Goal: Task Accomplishment & Management: Manage account settings

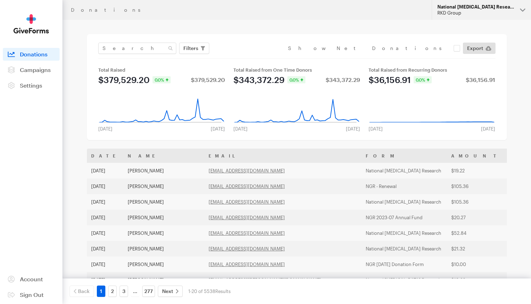
click at [466, 12] on div "RKD Group" at bounding box center [476, 13] width 77 height 6
click at [467, 11] on div "RKD Group" at bounding box center [476, 13] width 77 height 6
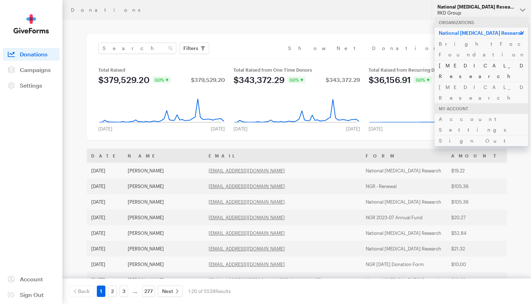
click at [454, 60] on link "[MEDICAL_DATA] Research" at bounding box center [482, 71] width 94 height 22
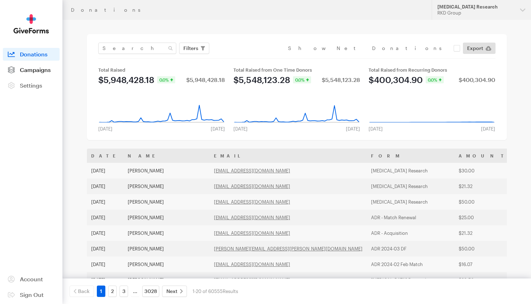
click at [20, 68] on span "Campaigns" at bounding box center [35, 69] width 31 height 7
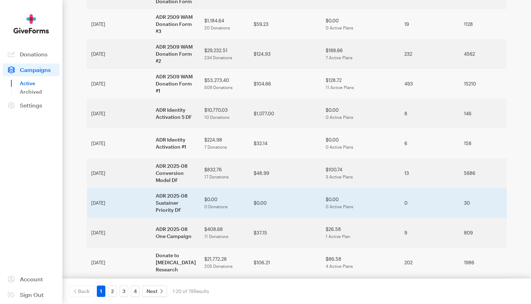
scroll to position [367, 0]
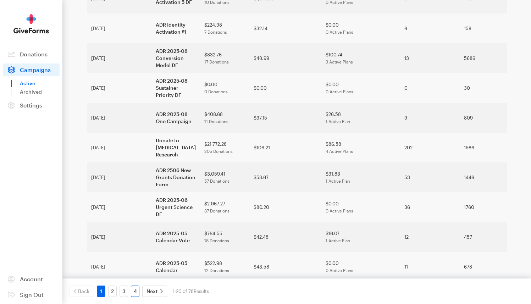
click at [135, 290] on link "4" at bounding box center [135, 291] width 9 height 11
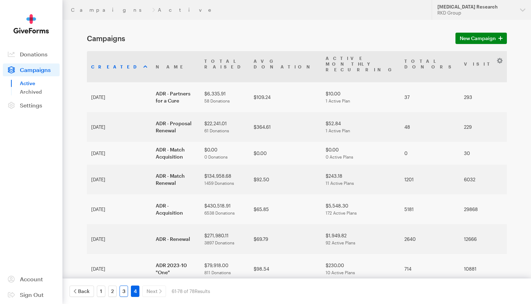
click at [125, 289] on link "3" at bounding box center [124, 291] width 9 height 11
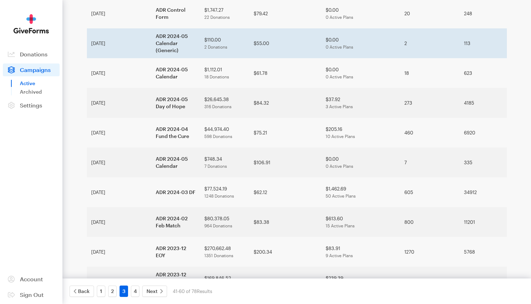
scroll to position [318, 0]
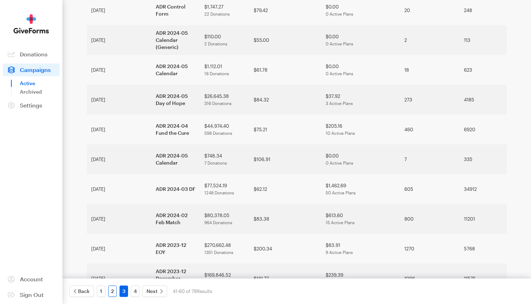
click at [111, 294] on link "2" at bounding box center [112, 291] width 9 height 11
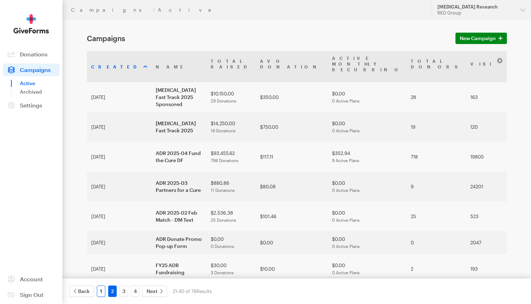
click at [102, 293] on link "1" at bounding box center [101, 291] width 9 height 11
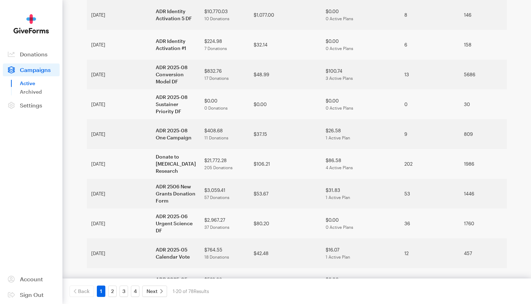
scroll to position [368, 0]
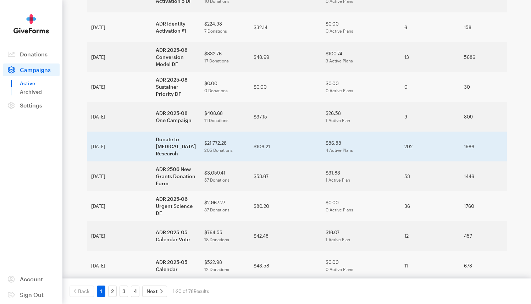
click at [152, 132] on td "Donate to Alzheimer's Disease Research" at bounding box center [176, 147] width 49 height 30
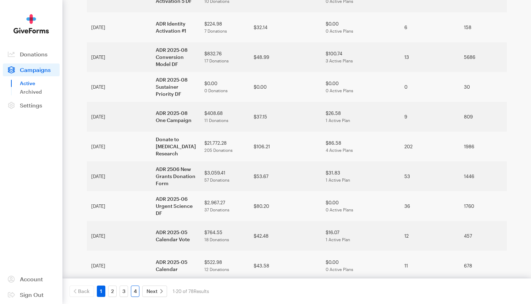
click at [136, 291] on link "4" at bounding box center [135, 291] width 9 height 11
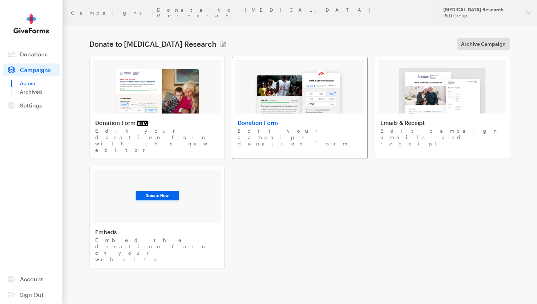
click at [280, 95] on img at bounding box center [299, 90] width 90 height 45
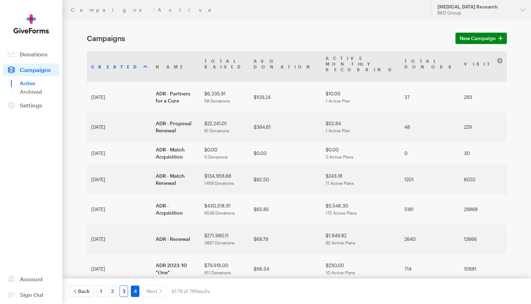
click at [123, 286] on link "3" at bounding box center [124, 291] width 9 height 11
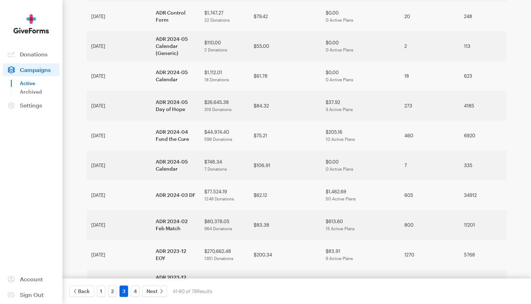
scroll to position [318, 0]
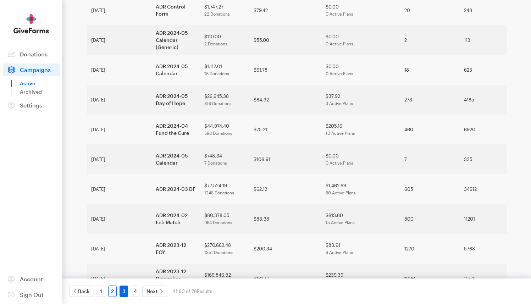
click at [112, 293] on link "2" at bounding box center [112, 291] width 9 height 11
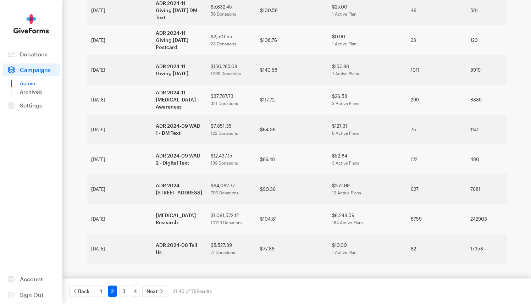
scroll to position [452, 0]
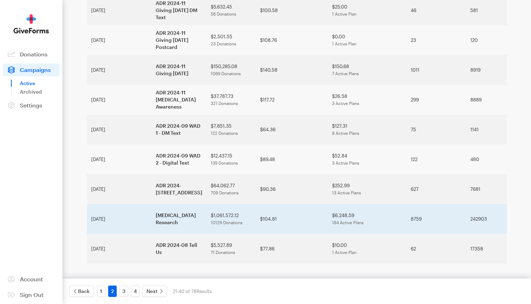
click at [152, 229] on td "[MEDICAL_DATA] Research" at bounding box center [179, 219] width 55 height 30
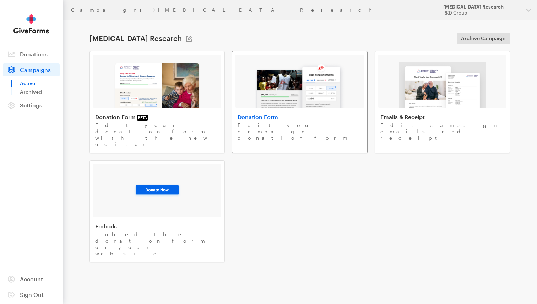
click at [291, 71] on img at bounding box center [299, 84] width 90 height 45
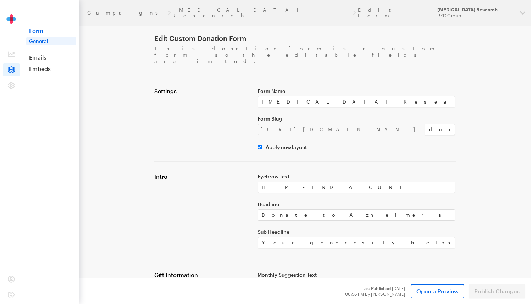
click at [39, 40] on link "General" at bounding box center [51, 41] width 50 height 9
click at [39, 33] on span "Form" at bounding box center [51, 30] width 56 height 7
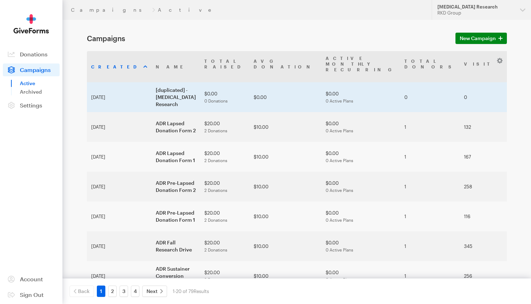
click at [165, 91] on td "[duplicated] - [MEDICAL_DATA] Research" at bounding box center [176, 97] width 49 height 30
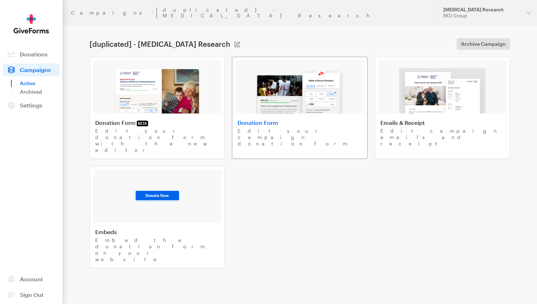
click at [259, 93] on img at bounding box center [299, 90] width 90 height 45
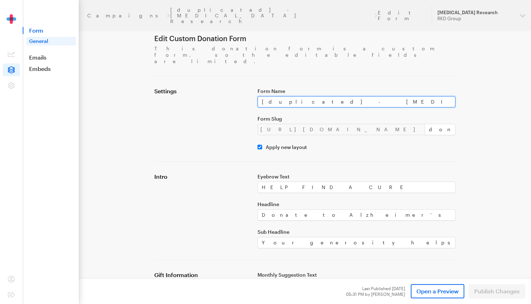
drag, startPoint x: 373, startPoint y: 86, endPoint x: 246, endPoint y: 86, distance: 127.1
click at [246, 88] on div "Settings Form Name [duplicated] - [MEDICAL_DATA] Research Form Slug [URL][DOMAI…" at bounding box center [305, 119] width 310 height 62
paste input "ADR [MEDICAL_DATA] Awareness 1"
type input "ADR [MEDICAL_DATA] Awareness 1"
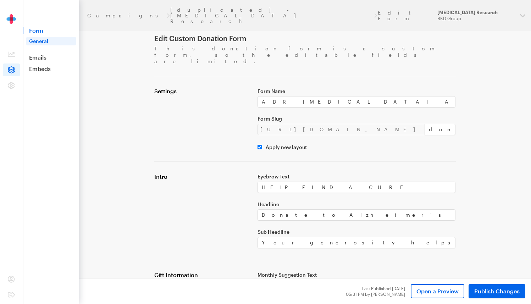
click at [227, 95] on div "Settings" at bounding box center [201, 119] width 103 height 62
drag, startPoint x: 334, startPoint y: 90, endPoint x: 273, endPoint y: 90, distance: 60.7
click at [273, 96] on input "ADR [MEDICAL_DATA] Awareness 1" at bounding box center [357, 101] width 198 height 11
drag, startPoint x: 378, startPoint y: 117, endPoint x: 342, endPoint y: 115, distance: 36.6
click at [342, 124] on div "[URL][DOMAIN_NAME] donate-6" at bounding box center [357, 129] width 198 height 11
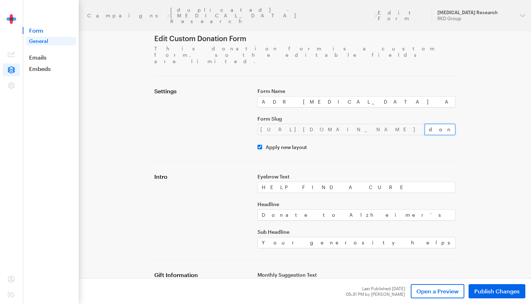
paste input "[MEDICAL_DATA] Awareness 1"
type input "Alzheimer's Awareness 1"
click at [384, 109] on div "Form Name ADR Alzheimer's Awareness 1 Form Slug https://donate.brightfocus.org/…" at bounding box center [356, 119] width 207 height 62
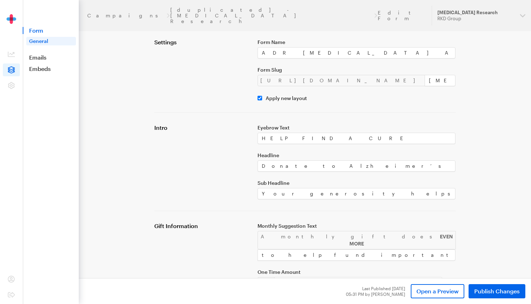
scroll to position [31, 0]
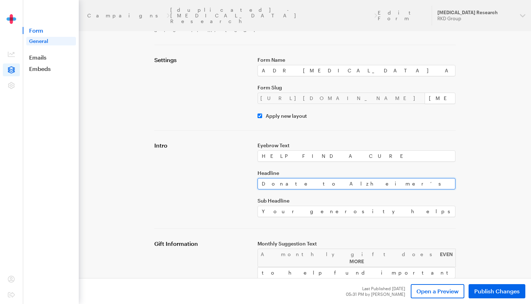
drag, startPoint x: 285, startPoint y: 168, endPoint x: 359, endPoint y: 174, distance: 74.0
click at [359, 178] on input "Donate to Alzheimer’s Disease Research" at bounding box center [357, 183] width 198 height 11
click at [334, 157] on div "Eyebrow Text HELP FIND A CURE Headline Donate to Alzheimer’s Disease Research S…" at bounding box center [356, 179] width 207 height 75
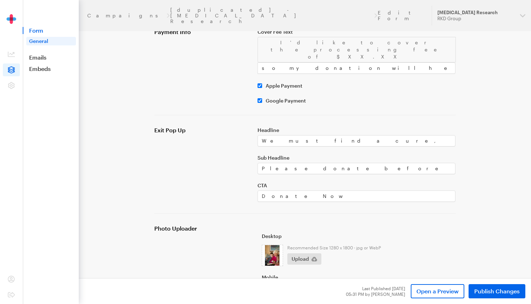
scroll to position [467, 0]
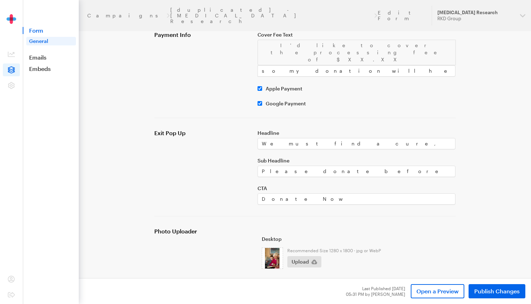
click at [347, 216] on div "Photo Uploader × Drop your files here Drop files here or browse files Only .jpg…" at bounding box center [305, 283] width 302 height 135
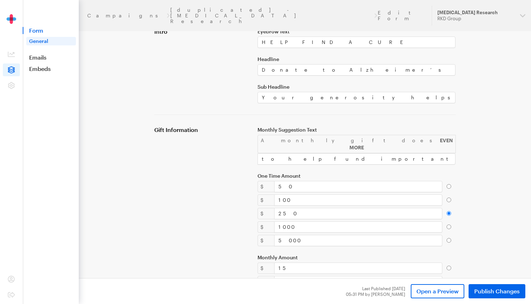
scroll to position [0, 0]
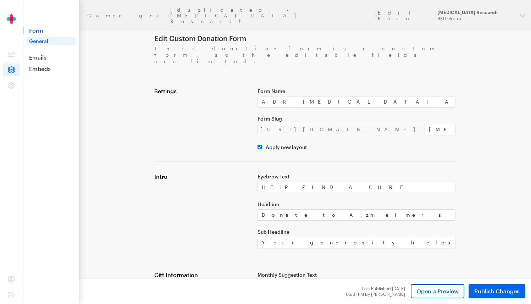
click at [390, 116] on label "Form Slug" at bounding box center [357, 119] width 198 height 6
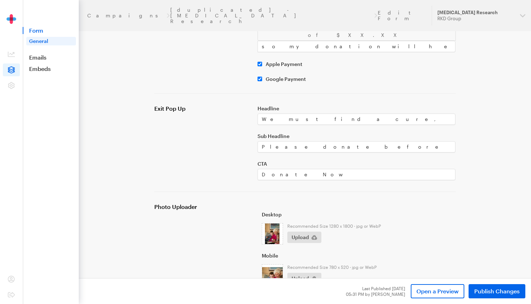
scroll to position [498, 0]
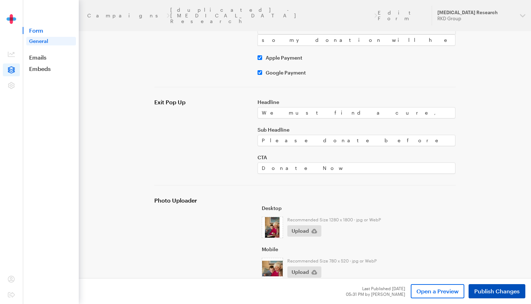
click at [487, 290] on span "Publish Changes" at bounding box center [496, 291] width 45 height 9
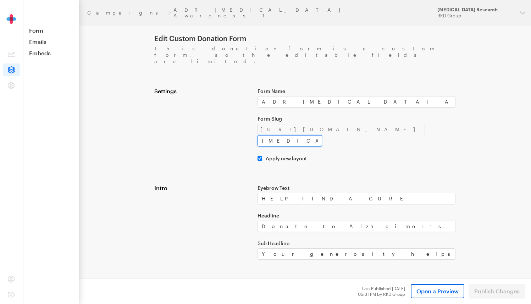
click at [322, 135] on input "Alzheimer's-Awareness-1" at bounding box center [290, 140] width 65 height 11
click at [322, 135] on input "alzheimer's-Awareness-1" at bounding box center [290, 140] width 65 height 11
click at [322, 135] on input "alzheimer's-awareness-1" at bounding box center [290, 140] width 65 height 11
drag, startPoint x: 366, startPoint y: 119, endPoint x: 408, endPoint y: 119, distance: 41.5
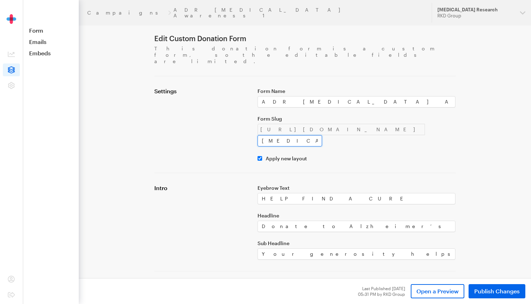
click at [322, 135] on input "alzheimers-awareness-1" at bounding box center [290, 140] width 65 height 11
type input "alzheimers-awareness-1"
click at [421, 124] on div "https://donate.brightfocus.org/adr/ alzheimers-awareness-1" at bounding box center [357, 135] width 198 height 23
click at [498, 290] on span "Publish Changes" at bounding box center [496, 291] width 45 height 9
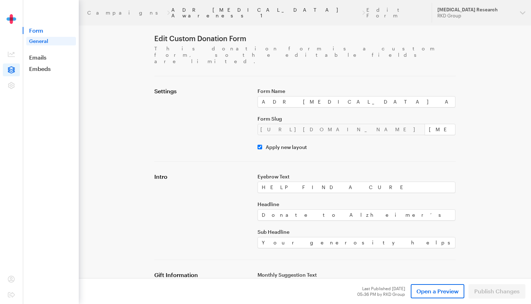
click at [172, 10] on link "ADR [MEDICAL_DATA] Awareness 1" at bounding box center [266, 12] width 190 height 11
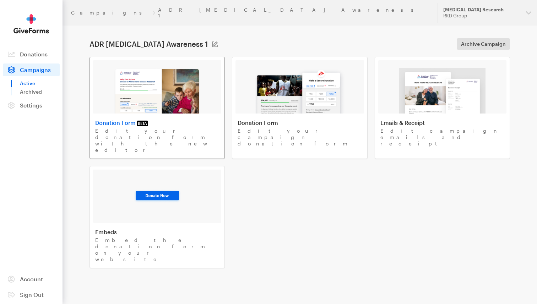
click at [161, 95] on img at bounding box center [157, 90] width 87 height 45
click at [269, 94] on img at bounding box center [299, 90] width 90 height 45
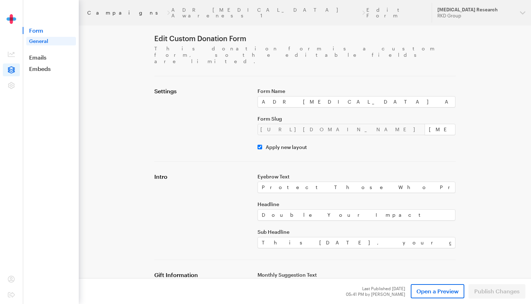
click at [101, 10] on link "Campaigns" at bounding box center [126, 13] width 78 height 6
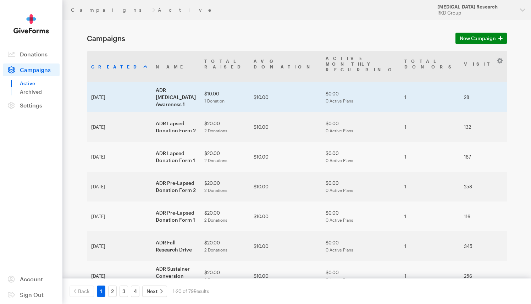
click at [152, 82] on td "ADR [MEDICAL_DATA] Awareness 1" at bounding box center [176, 97] width 49 height 30
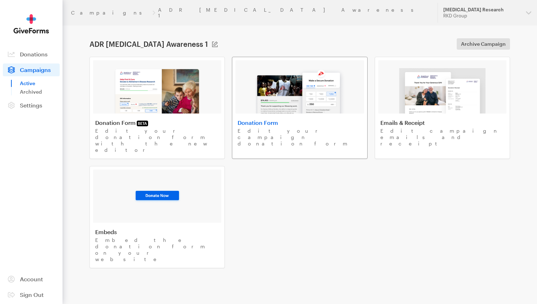
click at [258, 85] on img at bounding box center [299, 90] width 90 height 45
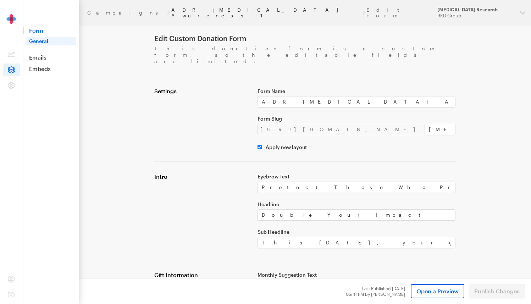
click at [171, 10] on link "ADR [MEDICAL_DATA] Awareness 1" at bounding box center [266, 12] width 190 height 11
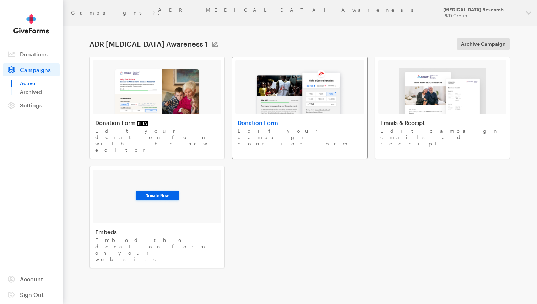
click at [283, 80] on img at bounding box center [299, 90] width 90 height 45
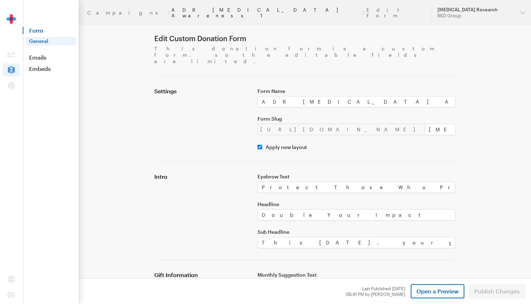
click at [171, 12] on link "ADR [MEDICAL_DATA] Awareness 1" at bounding box center [266, 12] width 190 height 11
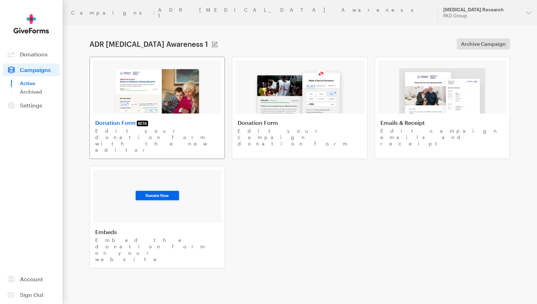
click at [170, 82] on img at bounding box center [157, 90] width 87 height 45
click at [465, 155] on div "Donation Form BETA Edit your donation form with the new editor Donation Form Ed…" at bounding box center [299, 163] width 420 height 212
click at [197, 71] on img at bounding box center [157, 90] width 87 height 45
click at [299, 85] on img at bounding box center [299, 90] width 90 height 45
click at [143, 84] on img at bounding box center [157, 90] width 87 height 45
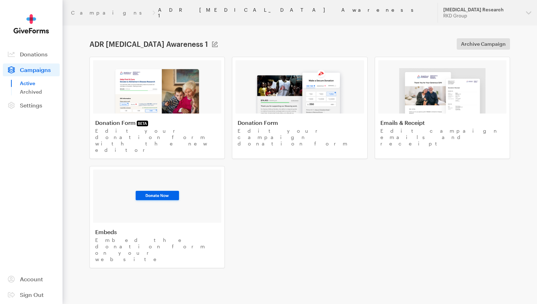
click at [158, 10] on link "ADR [MEDICAL_DATA] Awareness 1" at bounding box center [293, 12] width 271 height 11
click at [81, 10] on link "Campaigns" at bounding box center [110, 13] width 78 height 6
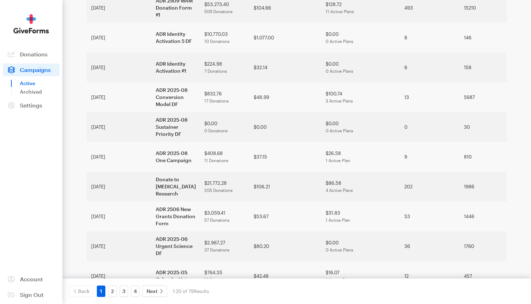
scroll to position [361, 0]
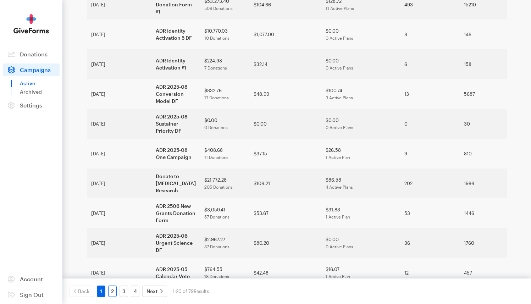
click at [112, 290] on link "2" at bounding box center [112, 291] width 9 height 11
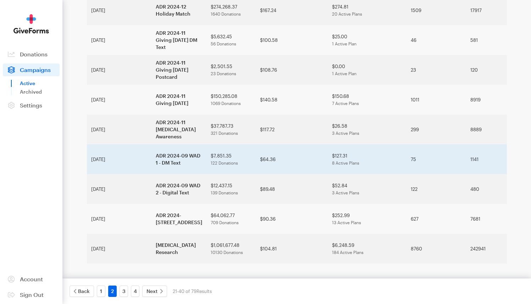
scroll to position [473, 0]
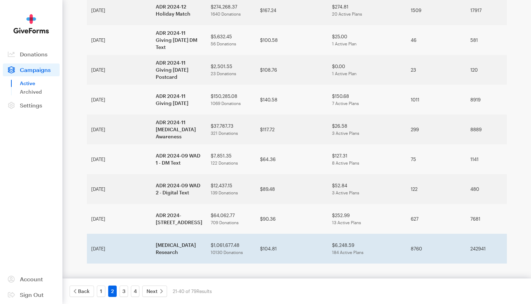
click at [211, 252] on span "10130 Donations" at bounding box center [227, 252] width 32 height 5
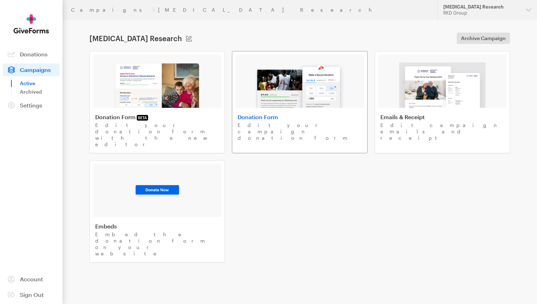
click at [259, 95] on img at bounding box center [299, 84] width 90 height 45
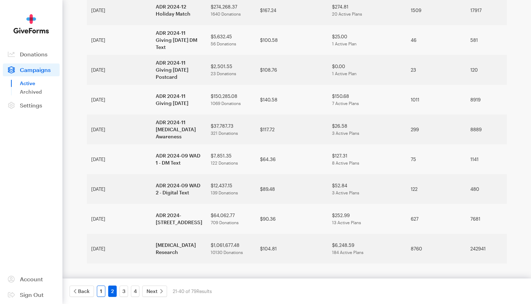
click at [102, 290] on link "1" at bounding box center [101, 291] width 9 height 11
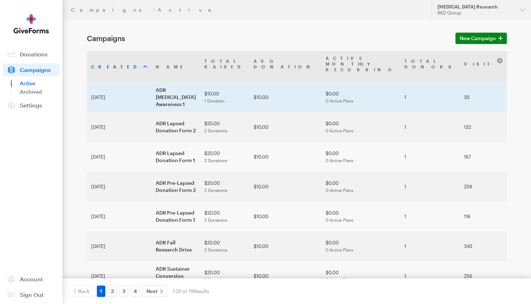
click at [152, 82] on td "ADR [MEDICAL_DATA] Awareness 1" at bounding box center [176, 97] width 49 height 30
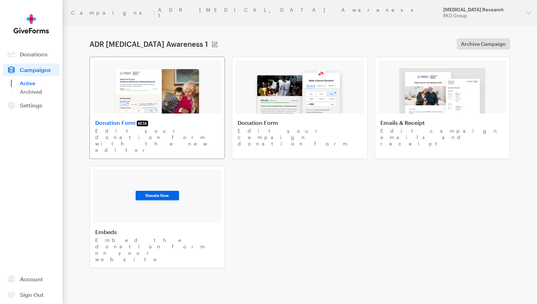
click at [183, 84] on img at bounding box center [157, 90] width 87 height 45
click at [90, 11] on link "Campaigns" at bounding box center [110, 13] width 78 height 6
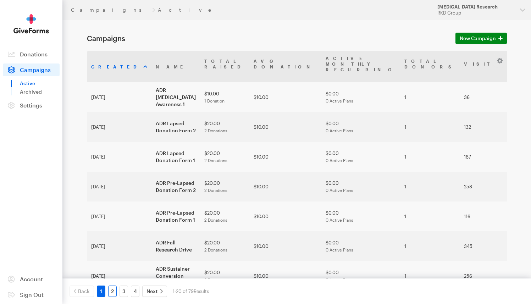
click at [113, 289] on link "2" at bounding box center [112, 291] width 9 height 11
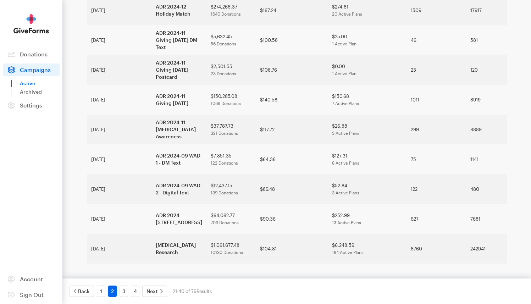
scroll to position [473, 0]
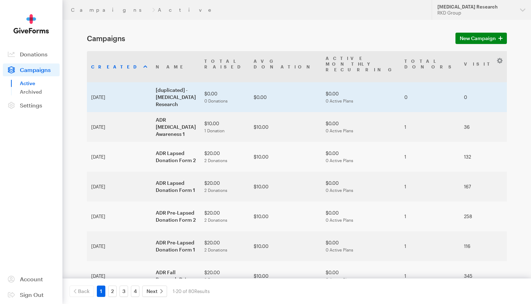
click at [152, 82] on td "[duplicated] - [MEDICAL_DATA] Research" at bounding box center [176, 97] width 49 height 30
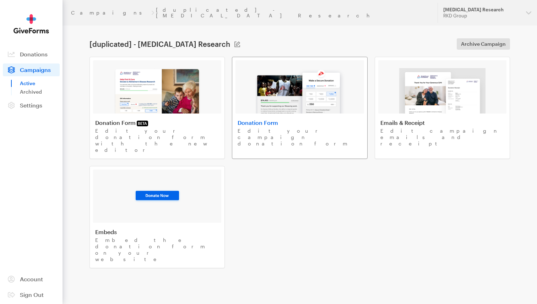
click at [291, 85] on img at bounding box center [299, 90] width 90 height 45
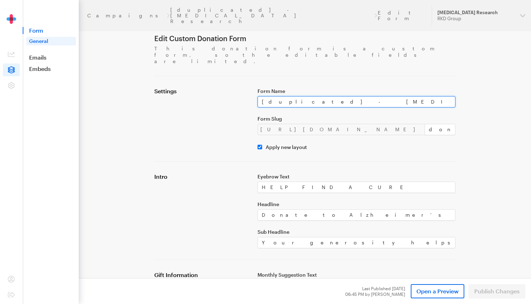
drag, startPoint x: 366, startPoint y: 89, endPoint x: 255, endPoint y: 90, distance: 111.1
click at [255, 90] on div "Form Name [duplicated] - Alzheimer's Disease Research Form Slug https://donate.…" at bounding box center [356, 119] width 207 height 62
paste input "ADR [MEDICAL_DATA] Awareness 2"
drag, startPoint x: 302, startPoint y: 89, endPoint x: 274, endPoint y: 90, distance: 28.0
click at [274, 96] on input "ADR [MEDICAL_DATA] Awareness 2" at bounding box center [357, 101] width 198 height 11
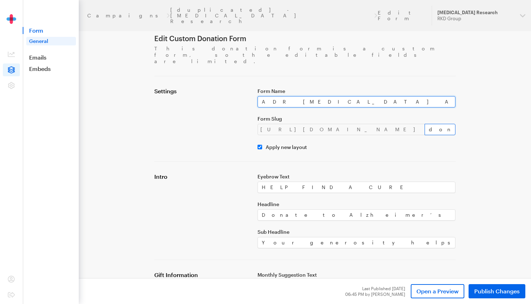
type input "ADR [MEDICAL_DATA] Awareness 2"
drag, startPoint x: 381, startPoint y: 116, endPoint x: 343, endPoint y: 116, distance: 38.0
click at [343, 124] on div "https://donate.brightfocus.org/adr/ donate-6" at bounding box center [357, 129] width 198 height 11
paste input "Alzheimer's Awareness 2"
click at [425, 124] on input "Alzheimer's Awareness 2" at bounding box center [440, 129] width 31 height 11
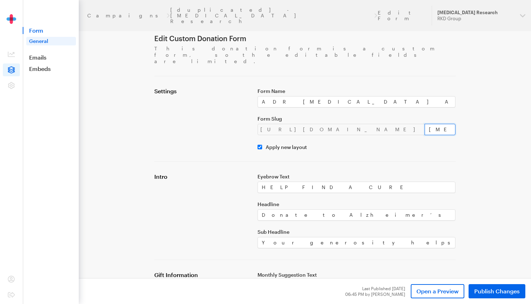
click at [425, 124] on input "Alzheimer's Awareness 2" at bounding box center [440, 129] width 31 height 11
click at [425, 124] on input "Alzheimers Awareness 2" at bounding box center [440, 129] width 31 height 11
click at [425, 124] on input "alzheimers Awareness 2" at bounding box center [440, 129] width 31 height 11
click at [425, 124] on input "alzheimers-awareness 2" at bounding box center [440, 129] width 31 height 11
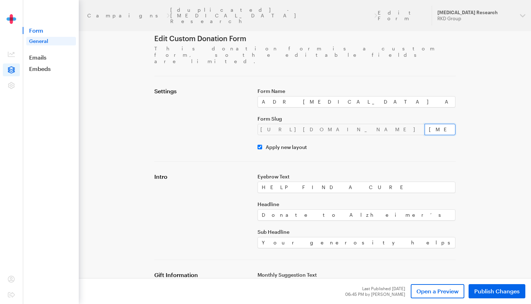
type input "alzheimers-awareness-2"
click at [397, 144] on div "Apply new layout" at bounding box center [357, 147] width 198 height 6
click at [488, 290] on span "Publish Changes" at bounding box center [496, 291] width 45 height 9
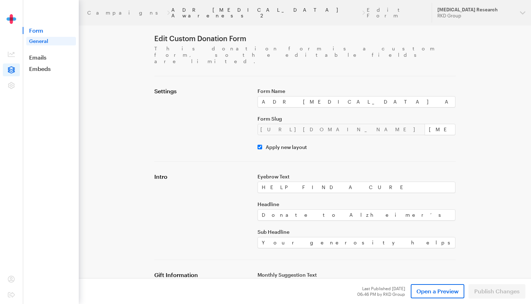
click at [171, 11] on link "ADR [MEDICAL_DATA] Awareness 2" at bounding box center [266, 12] width 190 height 11
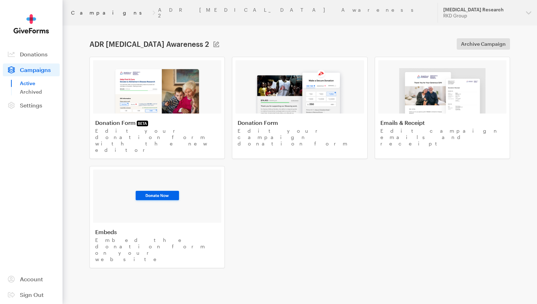
click at [85, 11] on link "Campaigns" at bounding box center [110, 13] width 78 height 6
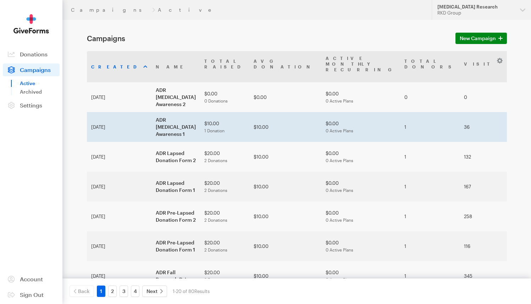
click at [156, 112] on td "ADR [MEDICAL_DATA] Awareness 1" at bounding box center [176, 127] width 49 height 30
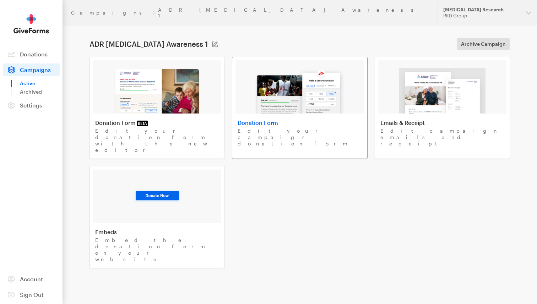
click at [281, 96] on img at bounding box center [299, 90] width 90 height 45
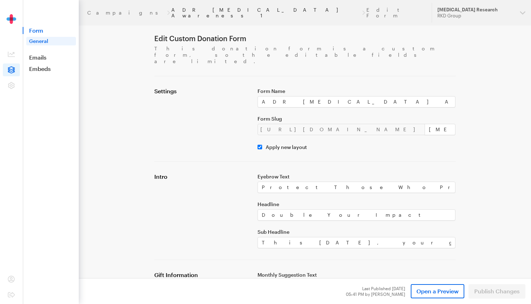
click at [171, 10] on link "ADR [MEDICAL_DATA] Awareness 1" at bounding box center [266, 12] width 190 height 11
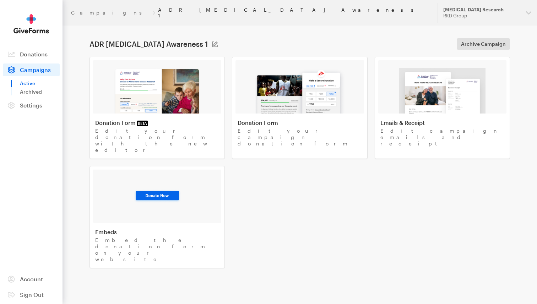
click at [158, 7] on link "ADR [MEDICAL_DATA] Awareness 1" at bounding box center [293, 12] width 271 height 11
click at [81, 10] on link "Campaigns" at bounding box center [110, 13] width 78 height 6
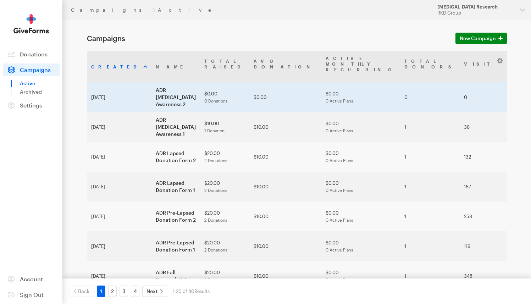
click at [152, 82] on td "ADR [MEDICAL_DATA] Awareness 2" at bounding box center [176, 97] width 49 height 30
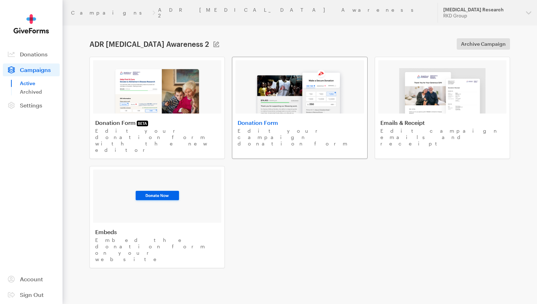
click at [306, 91] on img at bounding box center [299, 90] width 90 height 45
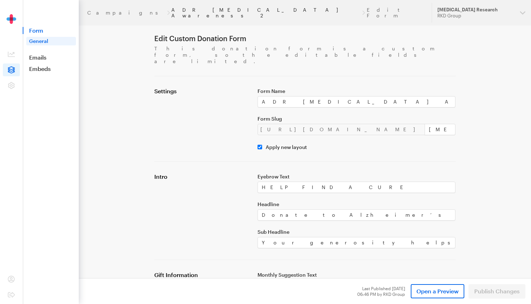
click at [171, 8] on link "ADR [MEDICAL_DATA] Awareness 2" at bounding box center [266, 12] width 190 height 11
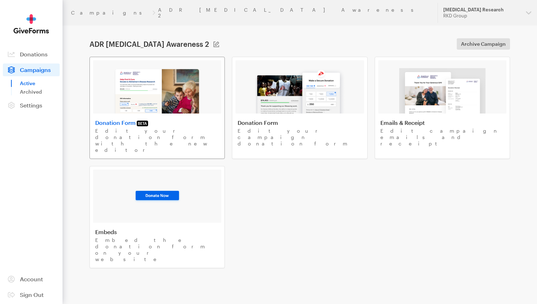
click at [179, 89] on img at bounding box center [157, 90] width 87 height 45
